Goal: Navigation & Orientation: Find specific page/section

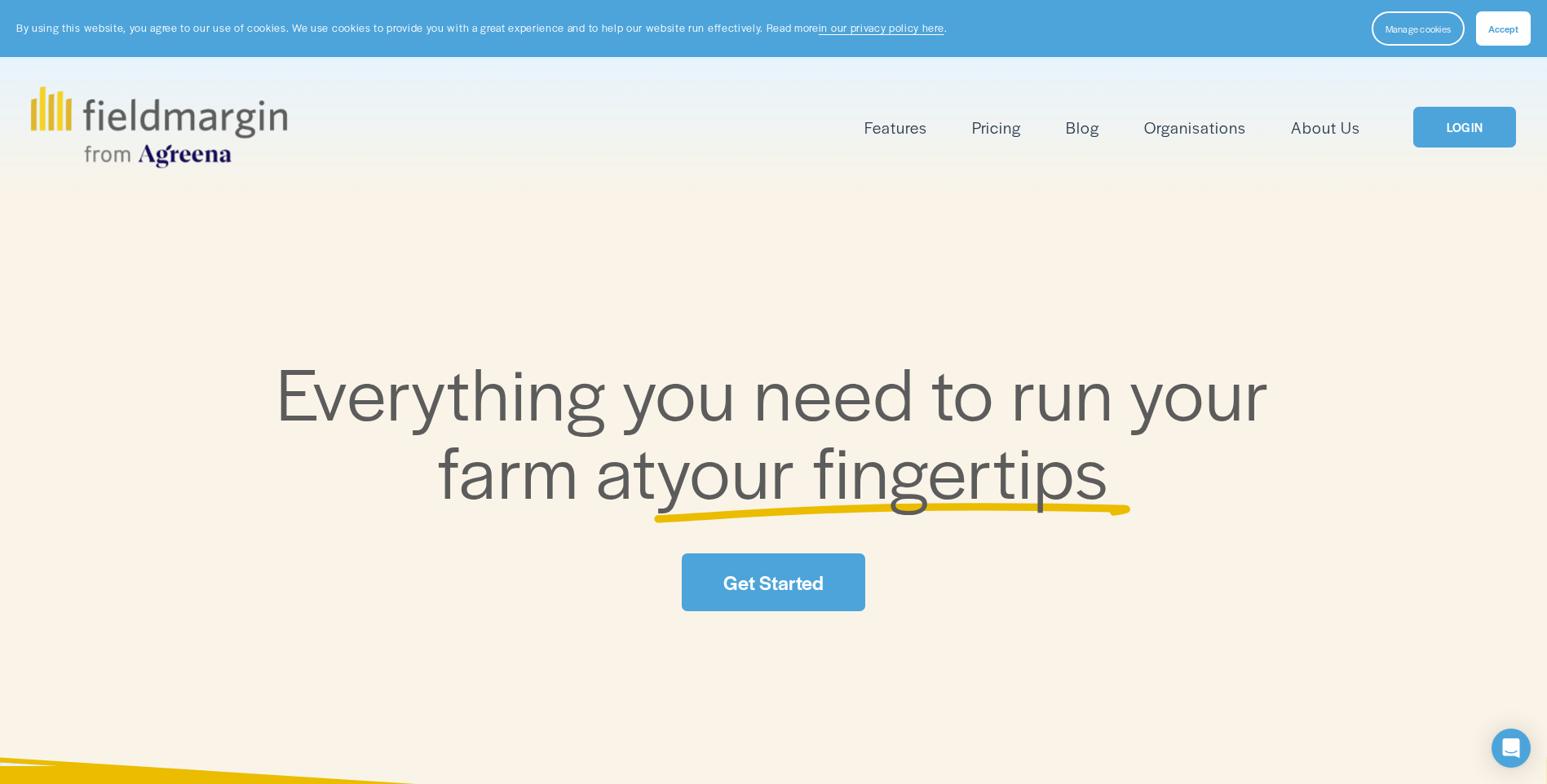
click at [1493, 27] on span "Accept" at bounding box center [1502, 28] width 30 height 13
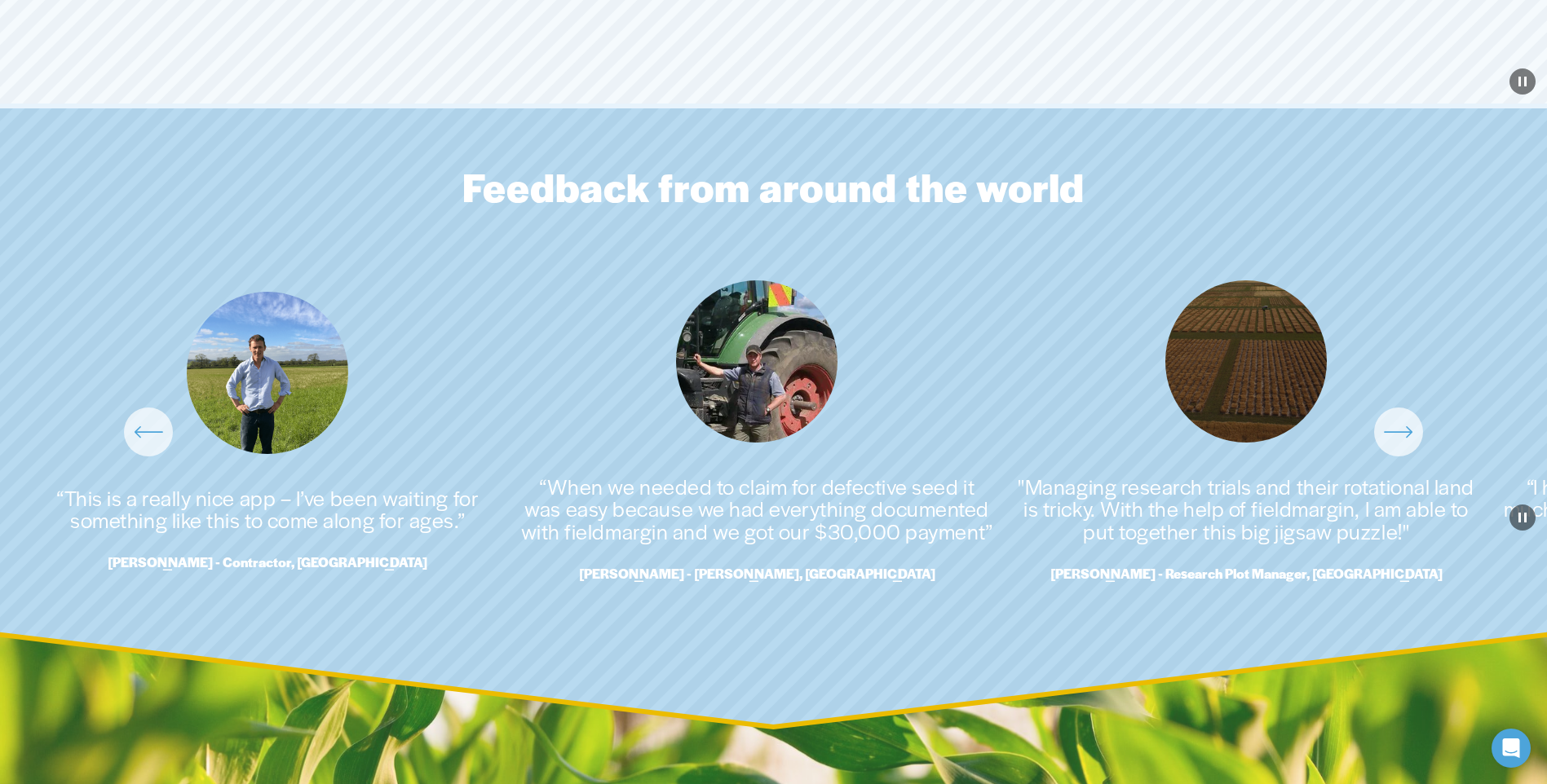
scroll to position [3749, 0]
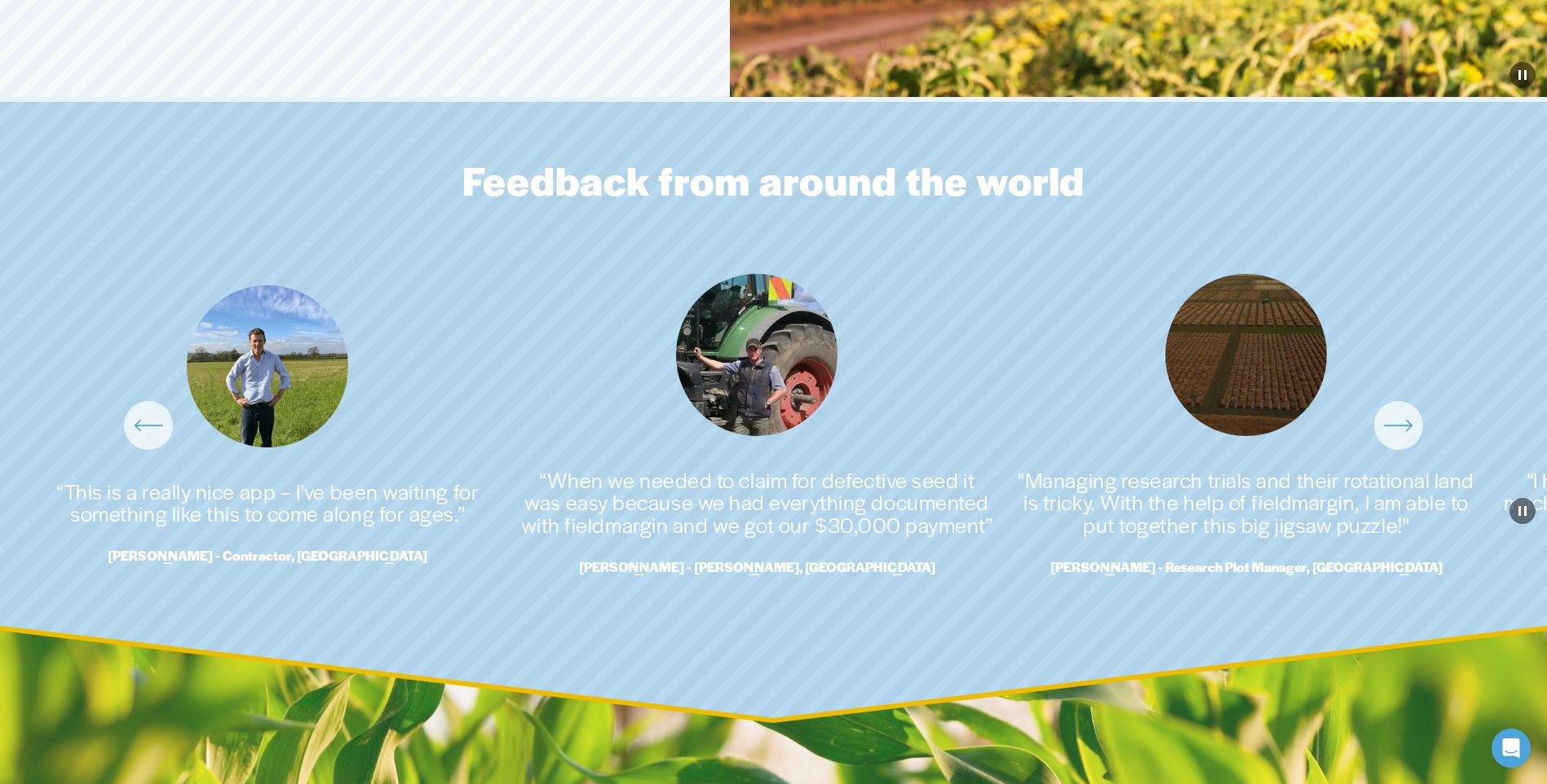
click at [1400, 440] on icon "\a \a \a Next\a \a" at bounding box center [1399, 425] width 29 height 29
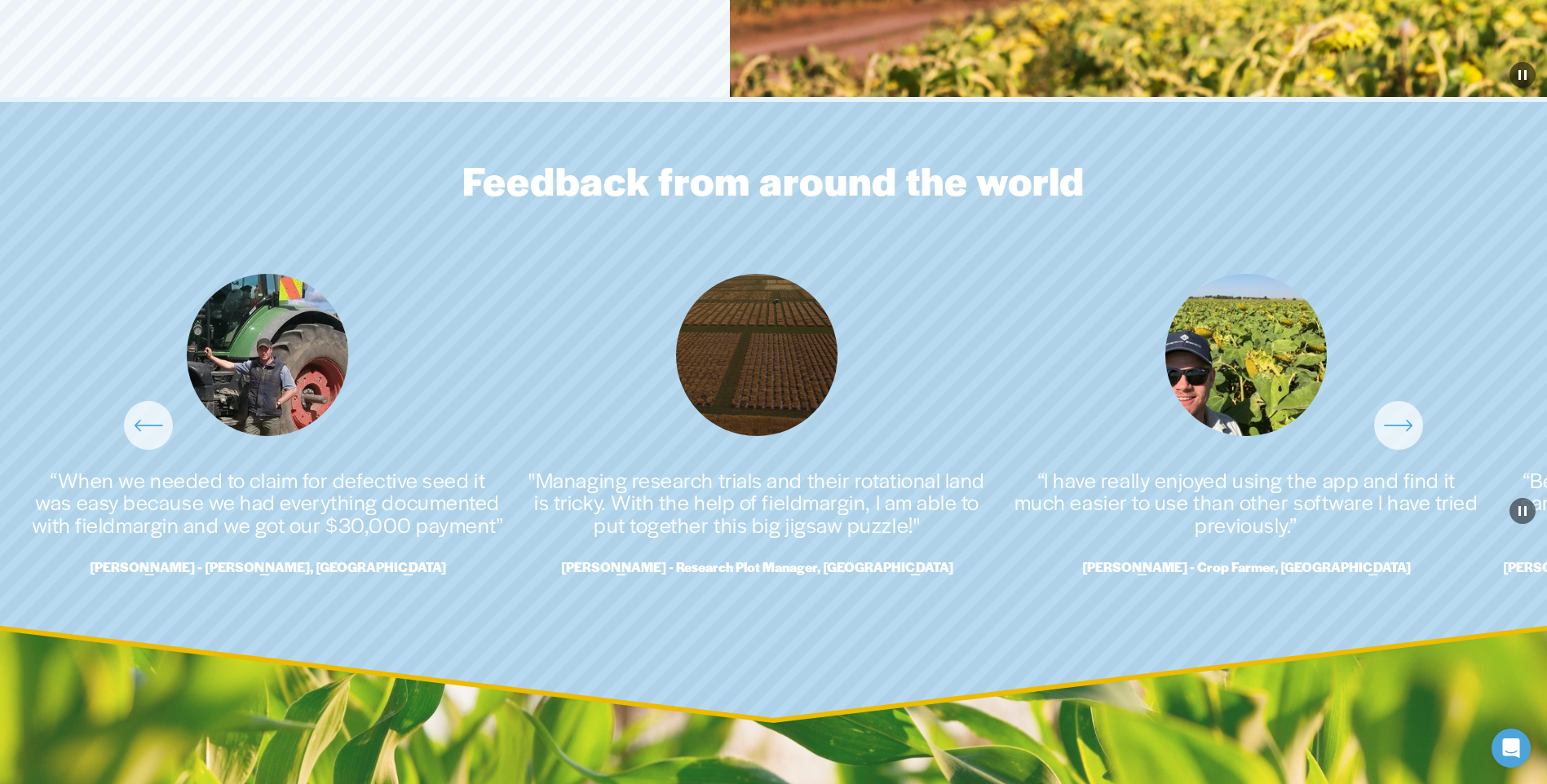
click at [1400, 440] on icon "\a \a \a Next\a \a" at bounding box center [1399, 425] width 29 height 29
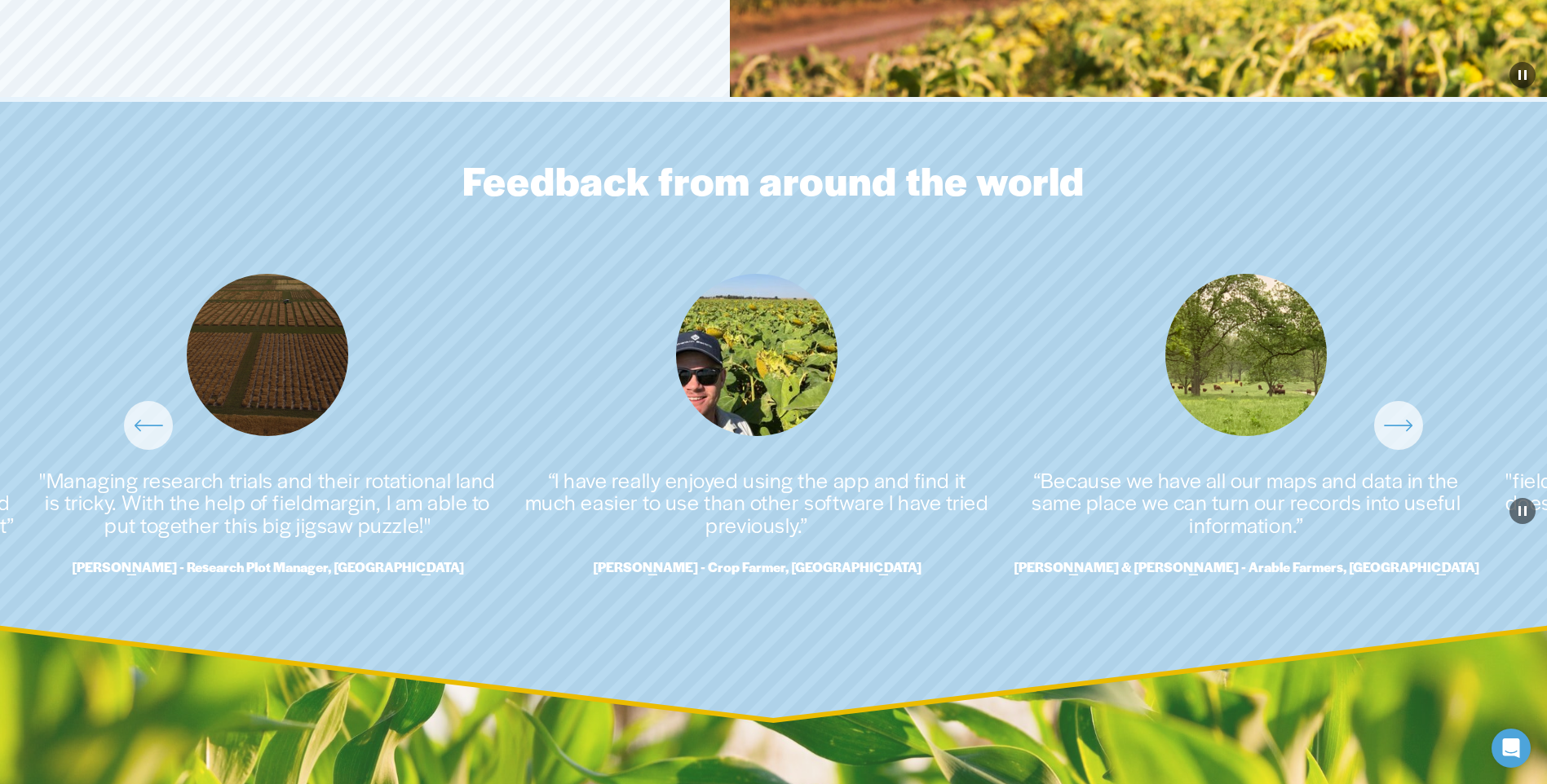
click at [1388, 440] on icon "\a \a \a Next\a \a" at bounding box center [1399, 425] width 29 height 29
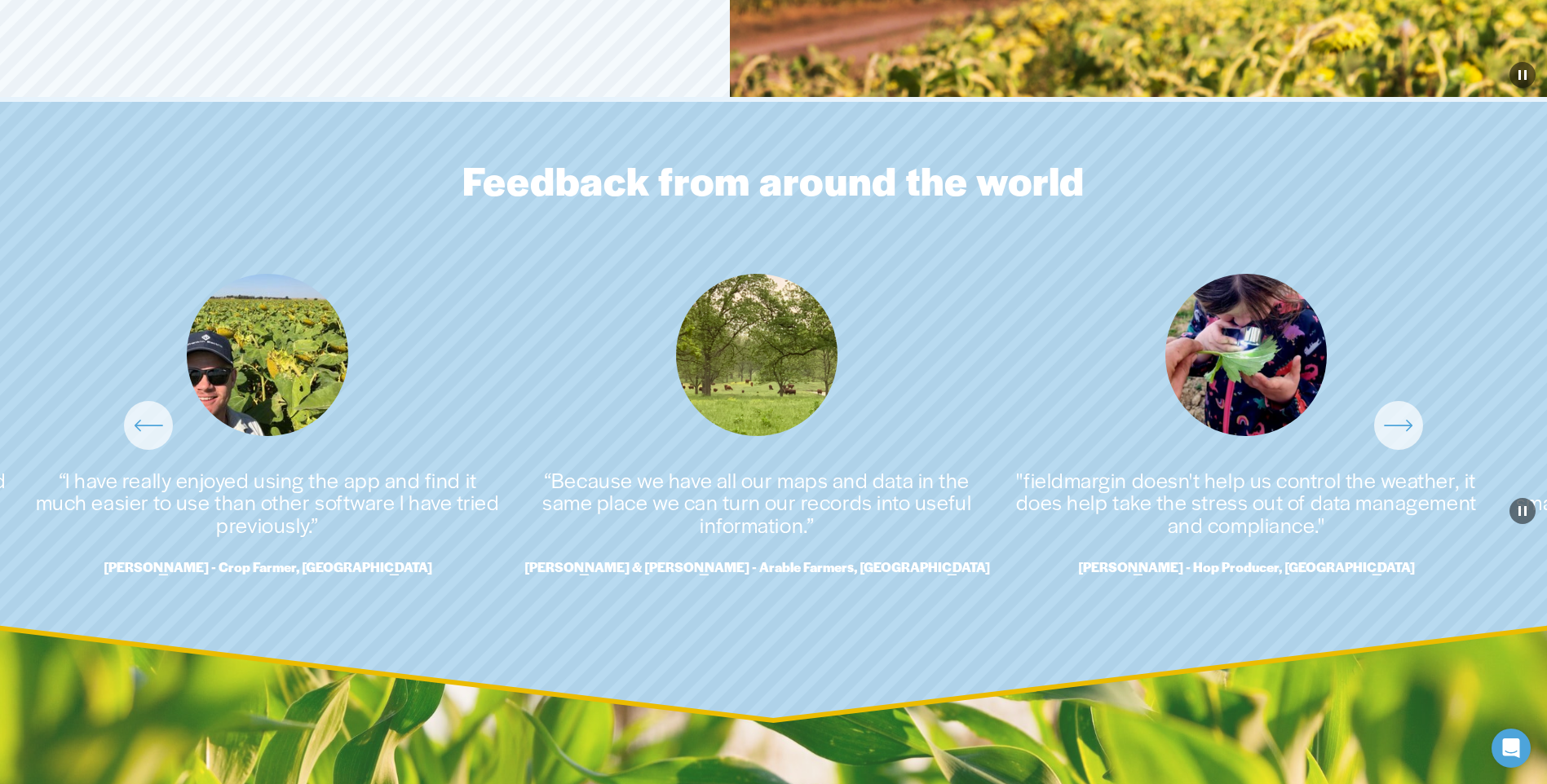
click at [1407, 450] on div "\a \a \a Next\a \a" at bounding box center [1398, 425] width 49 height 49
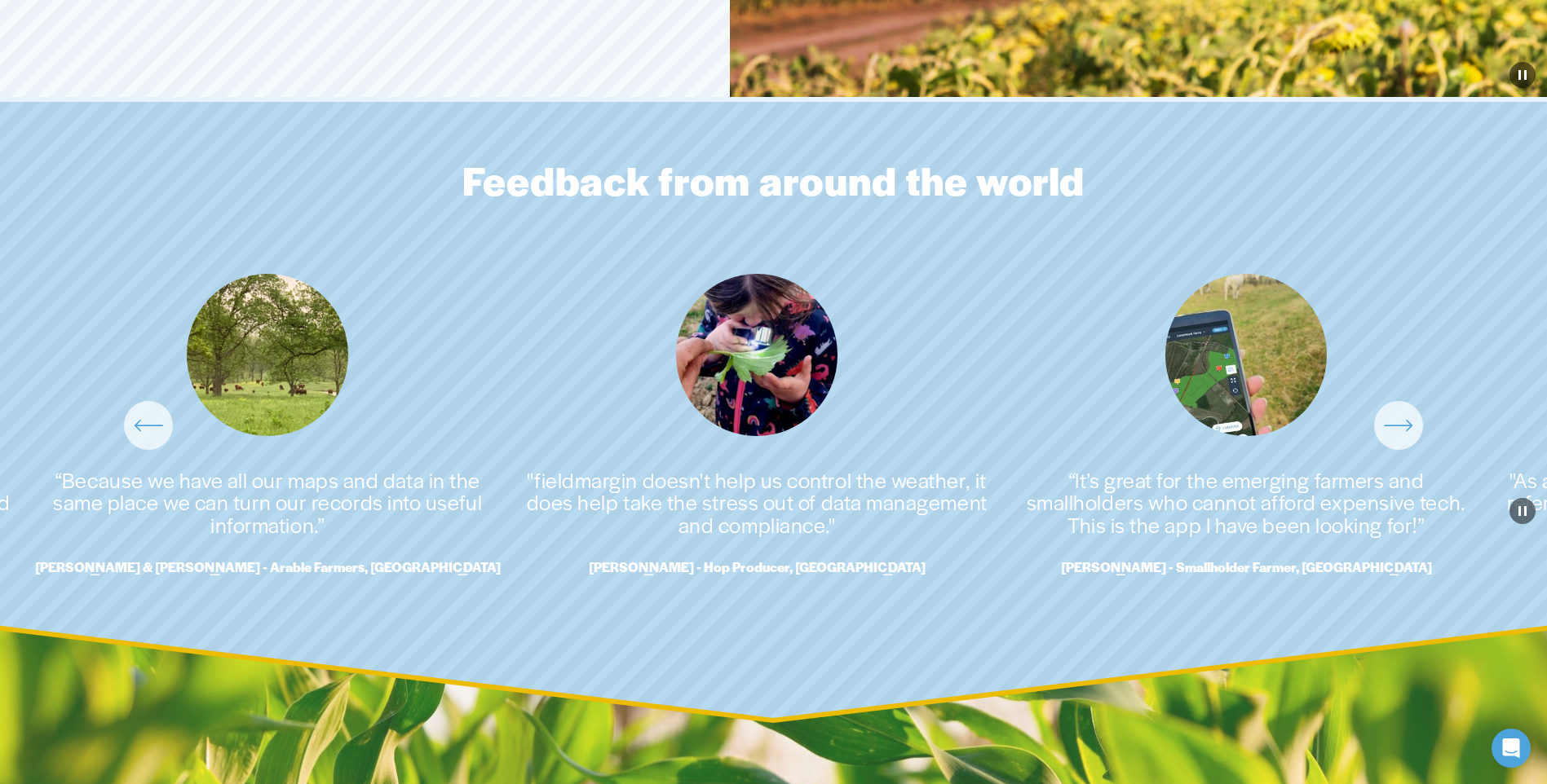
click at [1404, 440] on icon "\a \a \a Next\a \a" at bounding box center [1399, 425] width 29 height 29
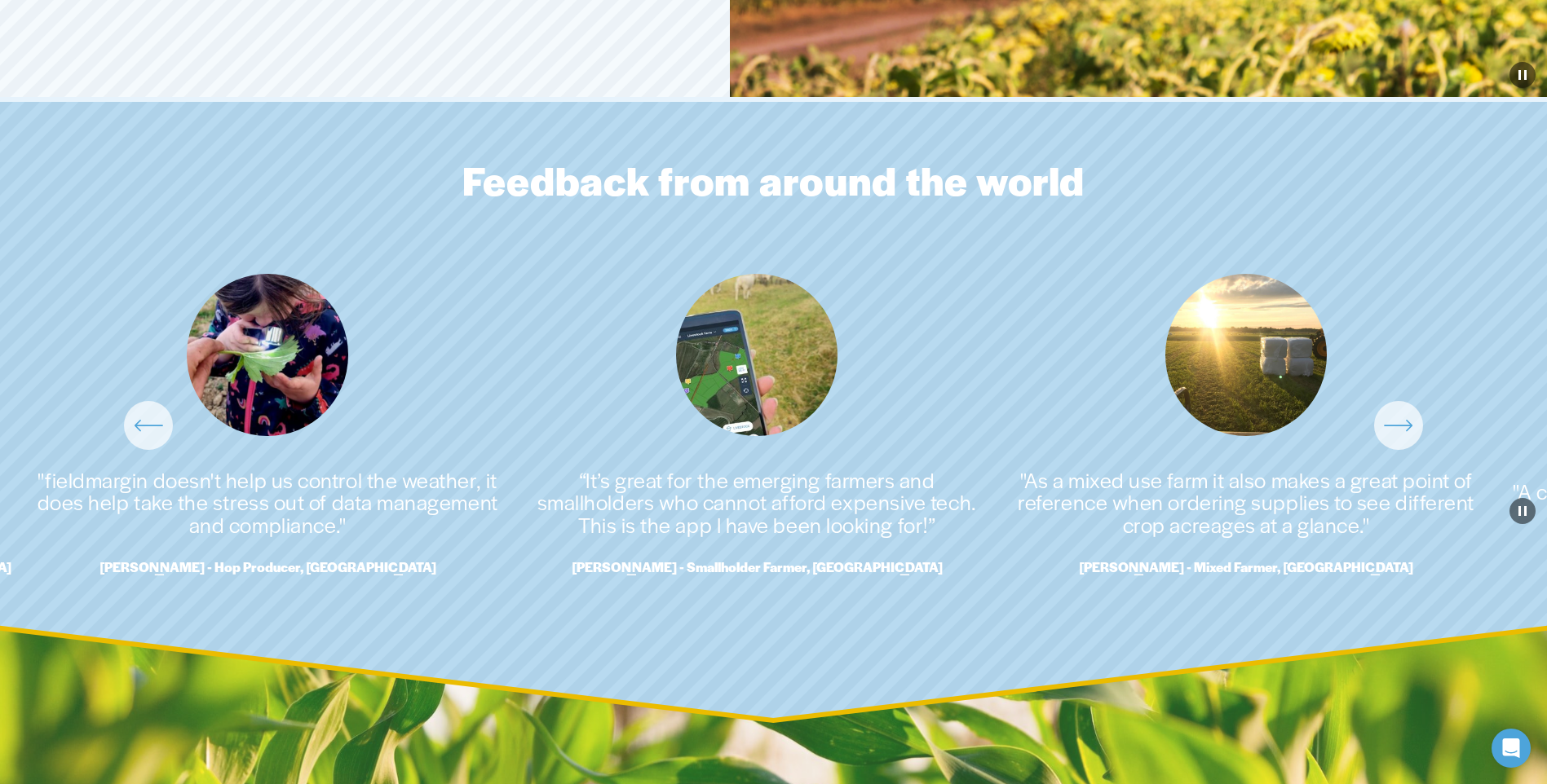
click at [1404, 440] on icon "\a \a \a Next\a \a" at bounding box center [1399, 425] width 29 height 29
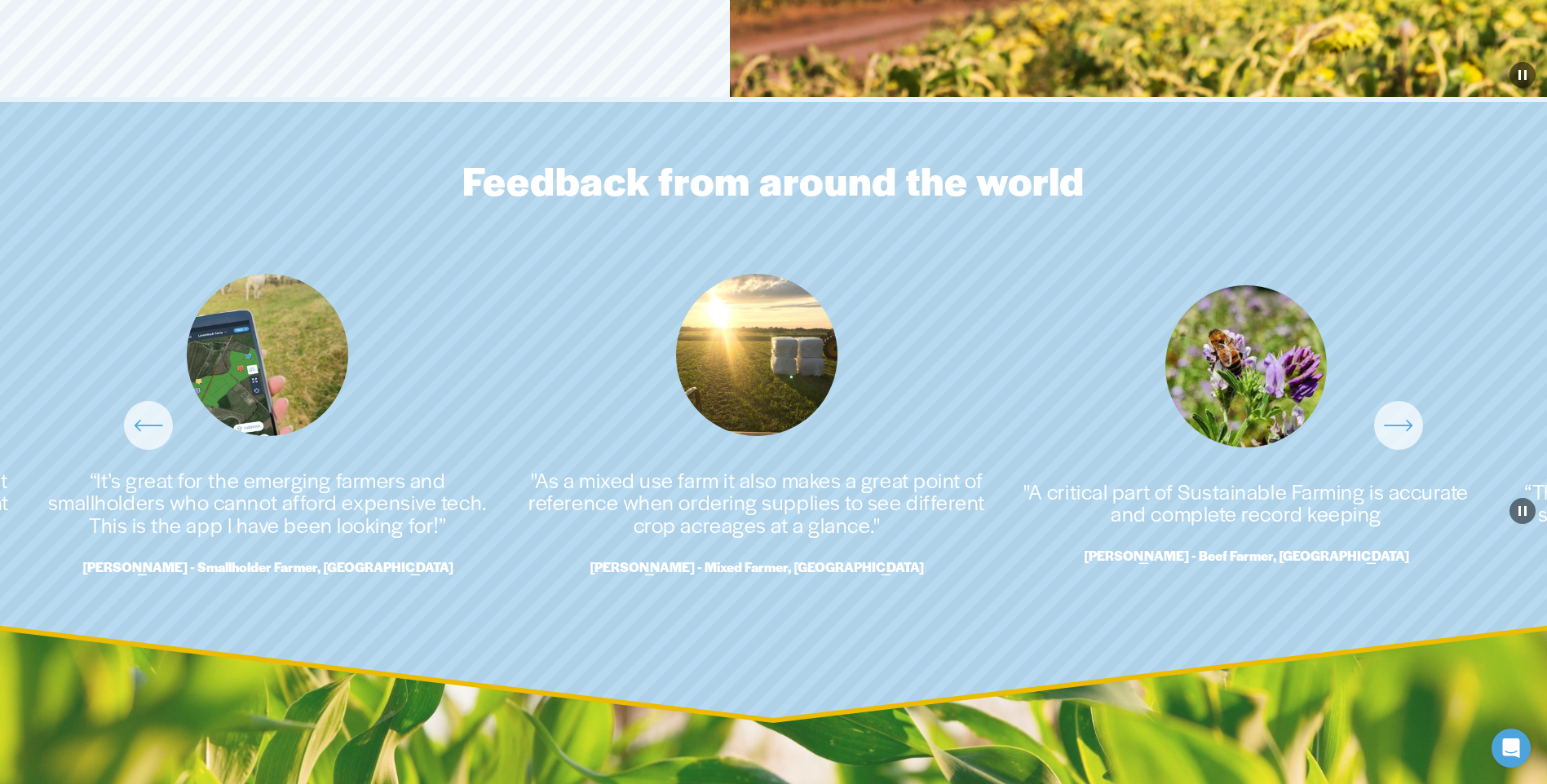
click at [1404, 440] on icon "\a \a \a Next\a \a" at bounding box center [1399, 425] width 29 height 29
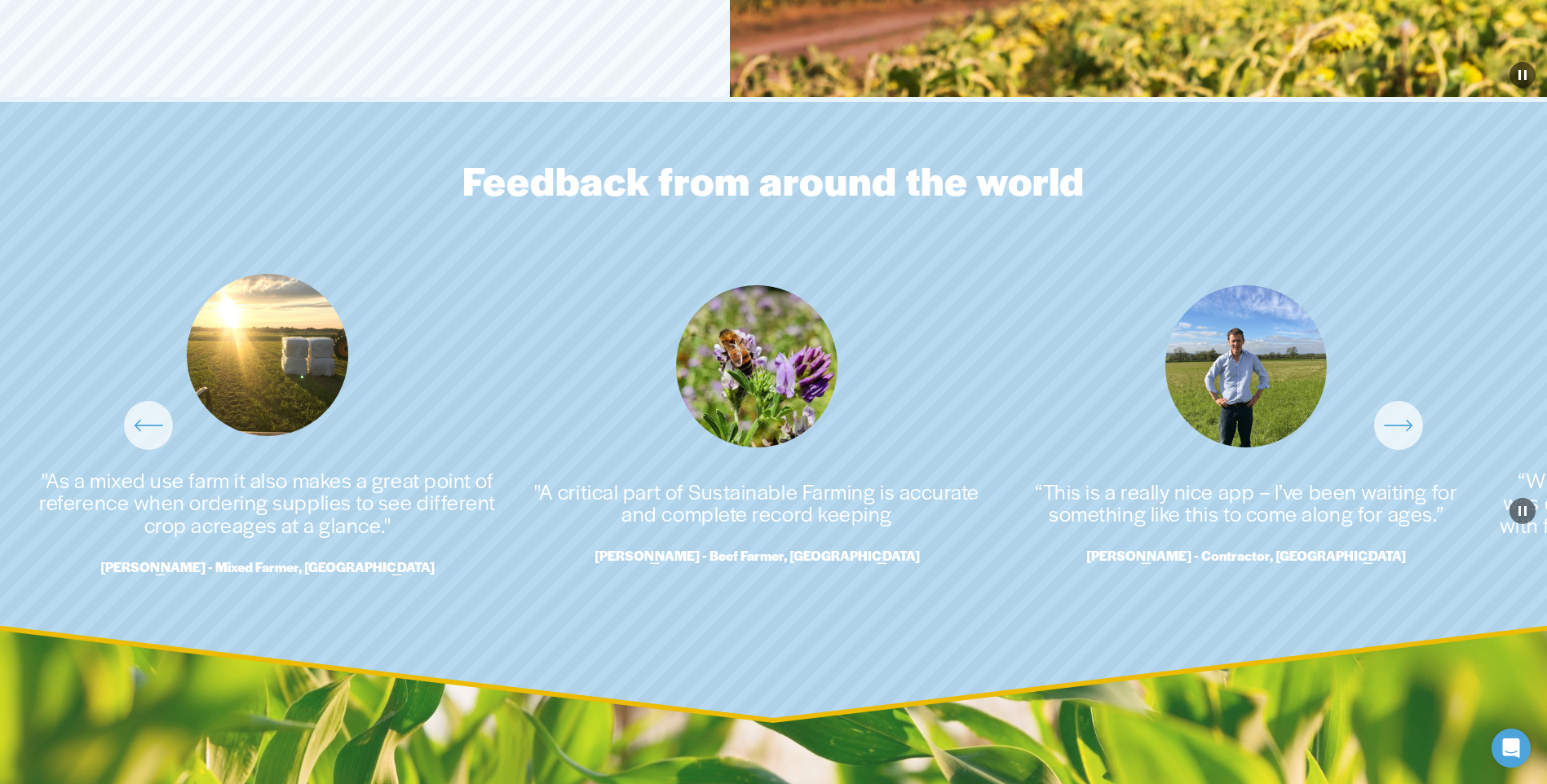
click at [1404, 440] on icon "\a \a \a Next\a \a" at bounding box center [1399, 425] width 29 height 29
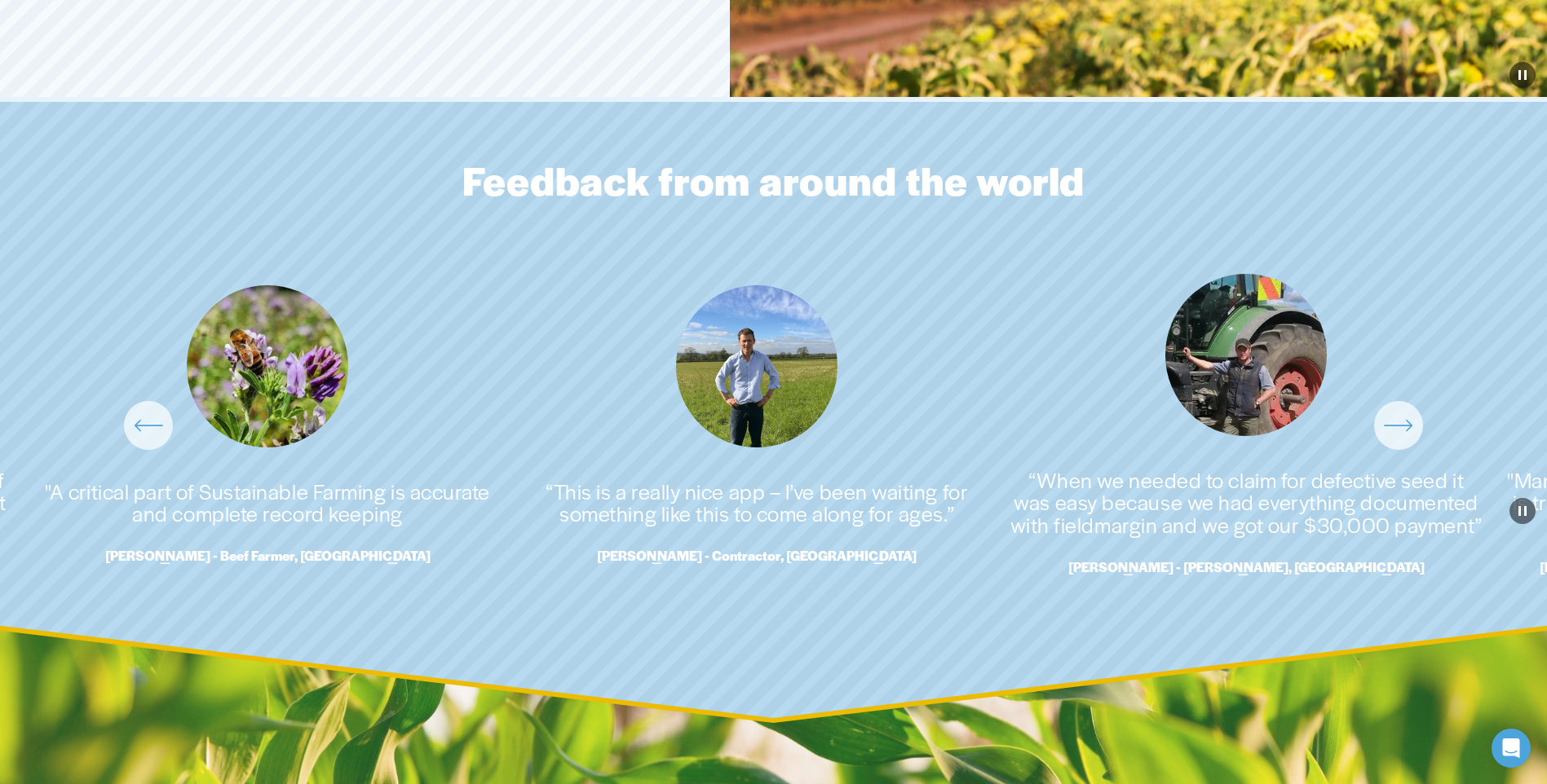
click at [1404, 440] on icon "\a \a \a Next\a \a" at bounding box center [1399, 425] width 29 height 29
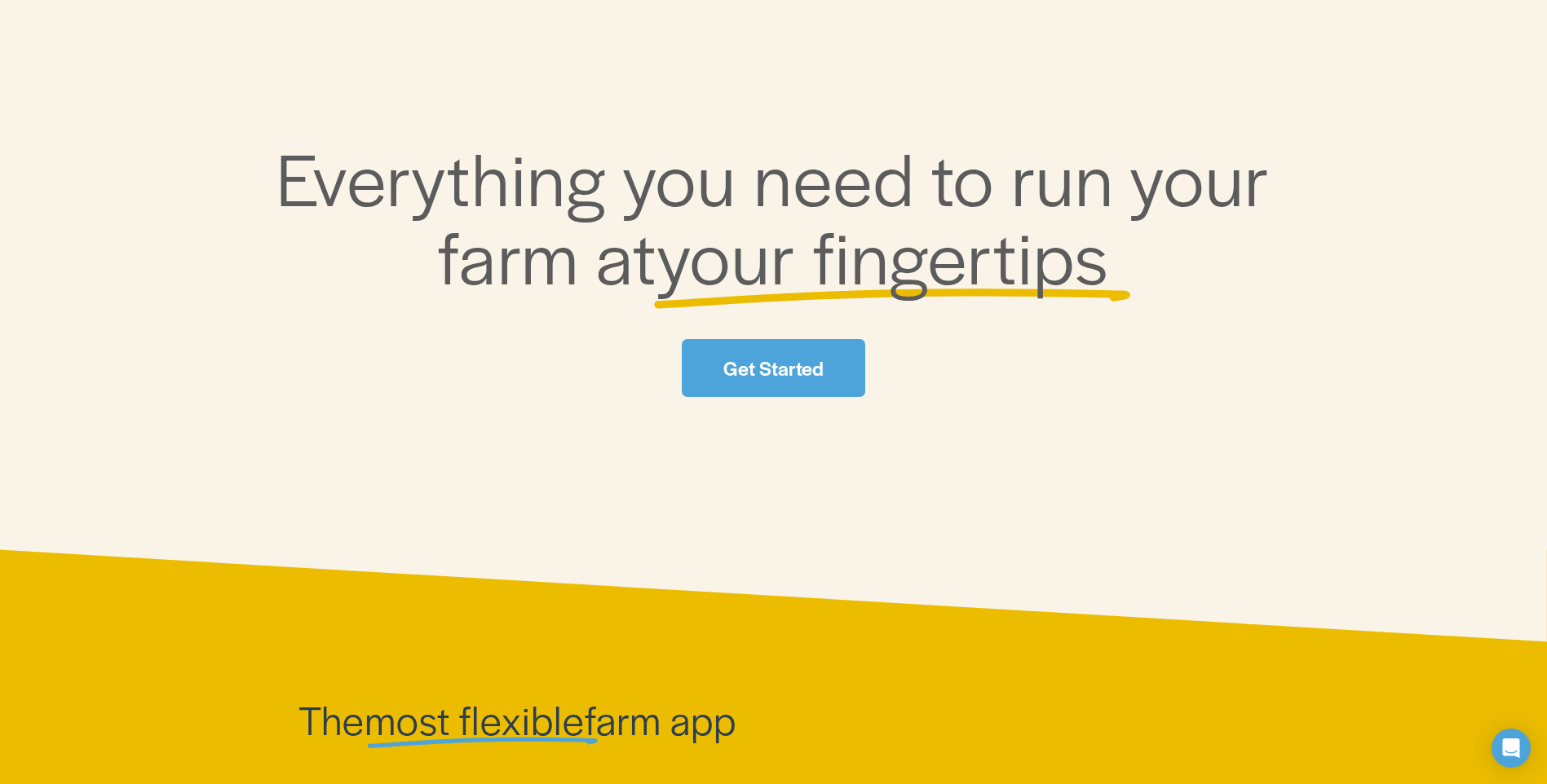
scroll to position [0, 0]
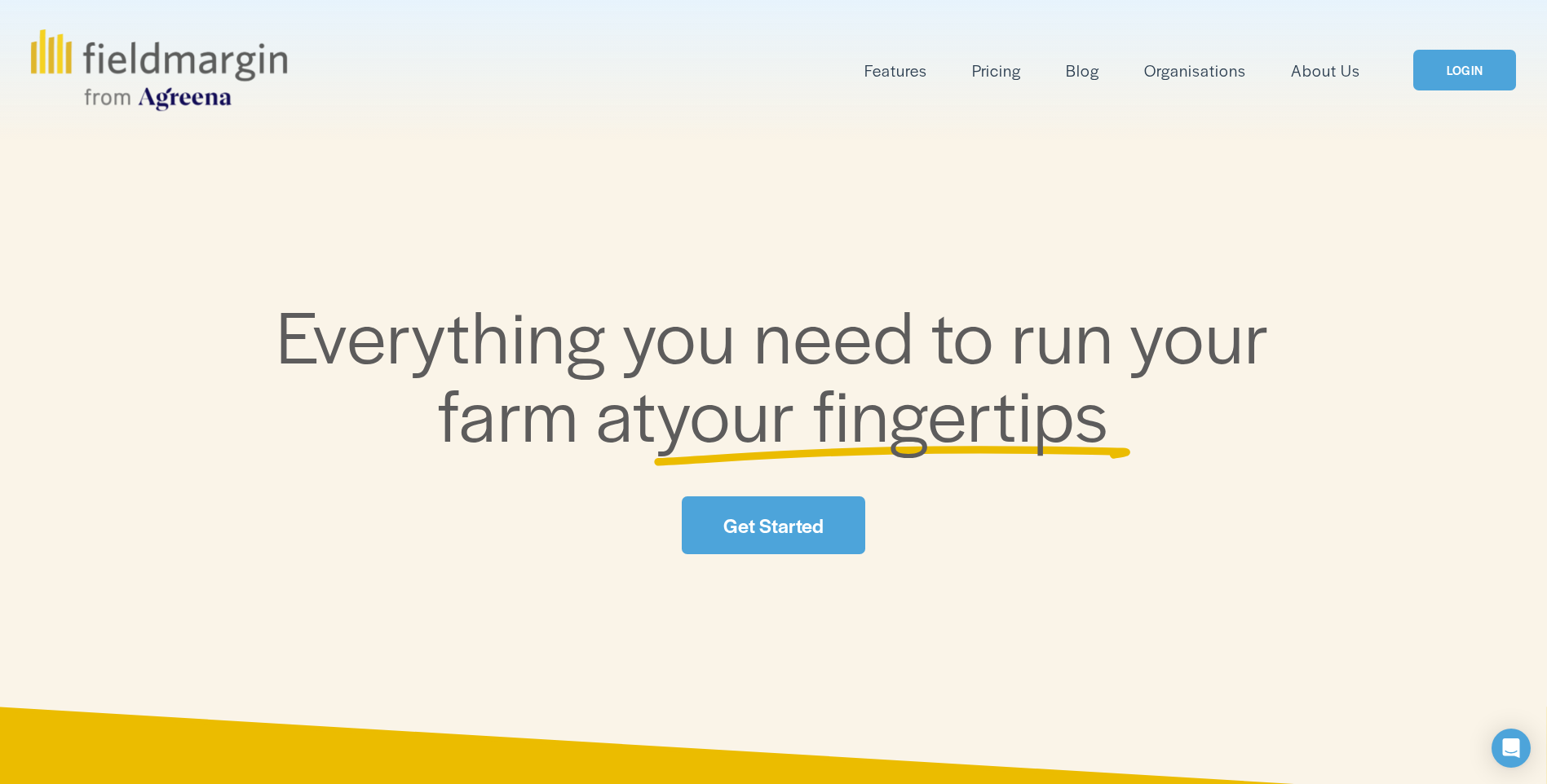
click at [1315, 72] on link "About Us" at bounding box center [1325, 71] width 69 height 27
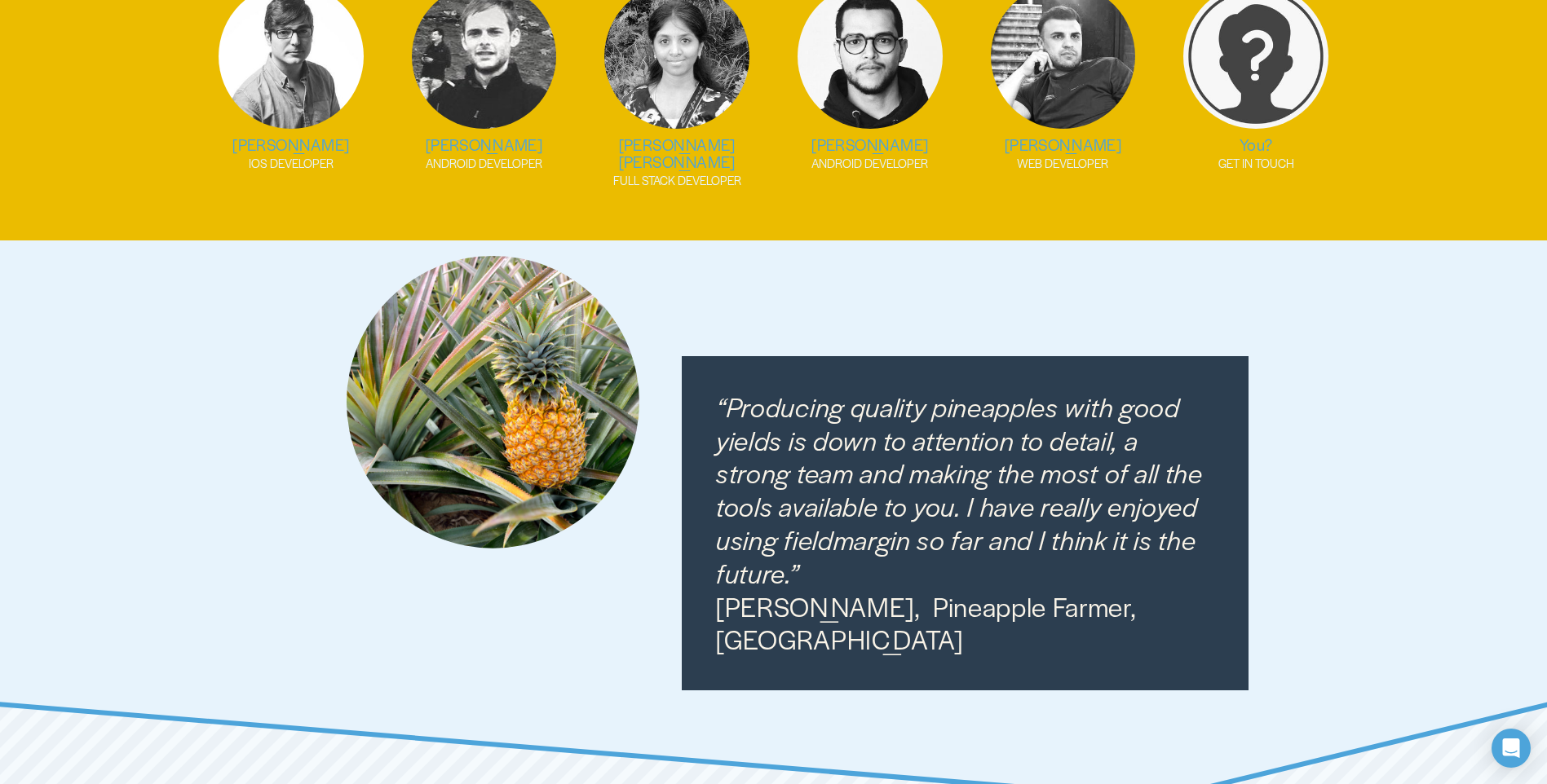
scroll to position [2527, 0]
